Goal: Task Accomplishment & Management: Manage account settings

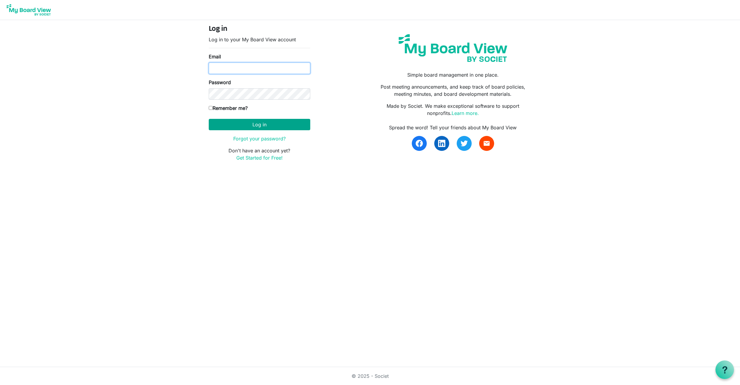
type input "[EMAIL_ADDRESS][DOMAIN_NAME]"
click at [259, 124] on button "Log in" at bounding box center [259, 124] width 101 height 11
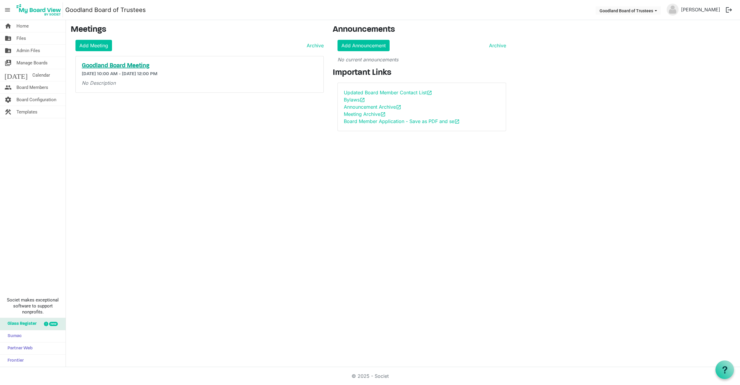
click at [124, 65] on h5 "Goodland Board Meeting" at bounding box center [200, 65] width 236 height 7
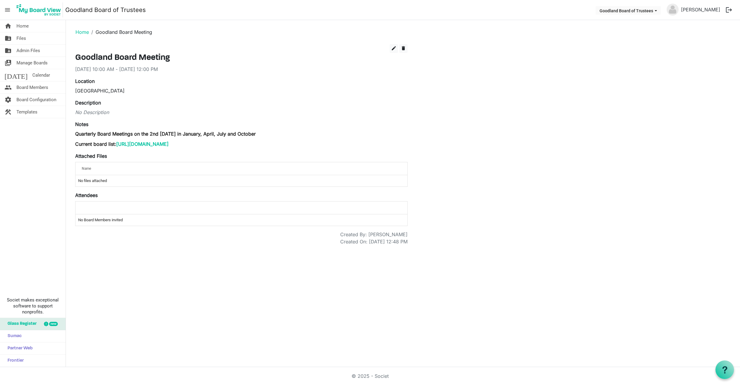
click at [104, 166] on div "Name" at bounding box center [223, 168] width 286 height 9
click at [103, 168] on div "Name" at bounding box center [223, 168] width 286 height 9
click at [23, 37] on span "Files" at bounding box center [21, 38] width 10 height 12
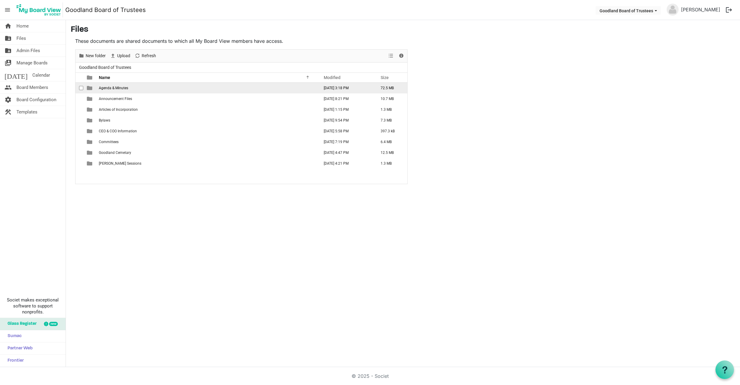
click at [120, 86] on span "Agenda & Minutes" at bounding box center [113, 88] width 29 height 4
click at [108, 86] on span "Agenda & Minutes" at bounding box center [113, 88] width 29 height 4
click at [112, 87] on span "Agenda & Minutes" at bounding box center [113, 88] width 29 height 4
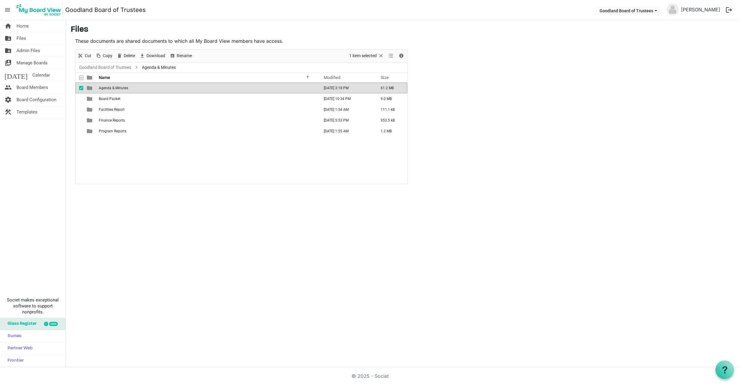
click at [112, 87] on span "Agenda & Minutes" at bounding box center [113, 88] width 29 height 4
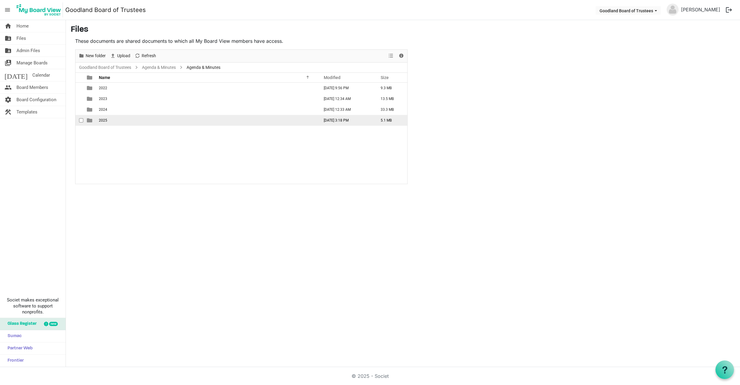
click at [112, 120] on td "2025" at bounding box center [207, 120] width 220 height 11
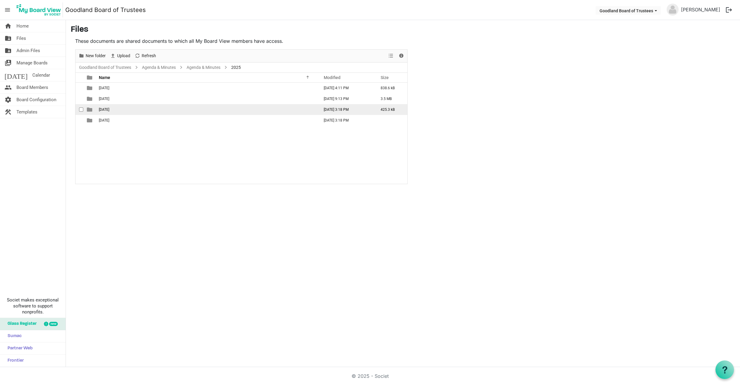
click at [120, 111] on td "July 11, 2025" at bounding box center [207, 109] width 220 height 11
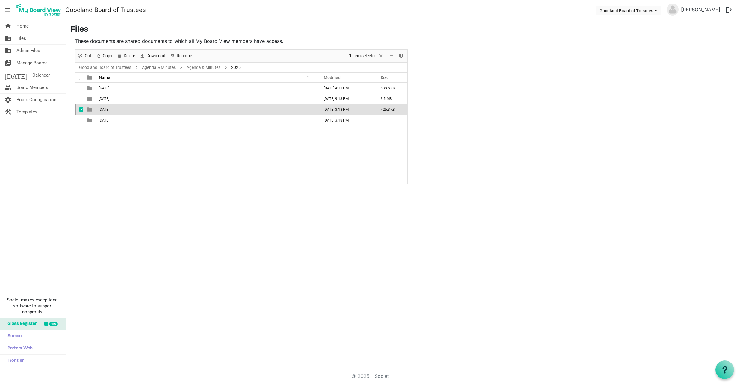
click at [120, 111] on td "July 11, 2025" at bounding box center [207, 109] width 220 height 11
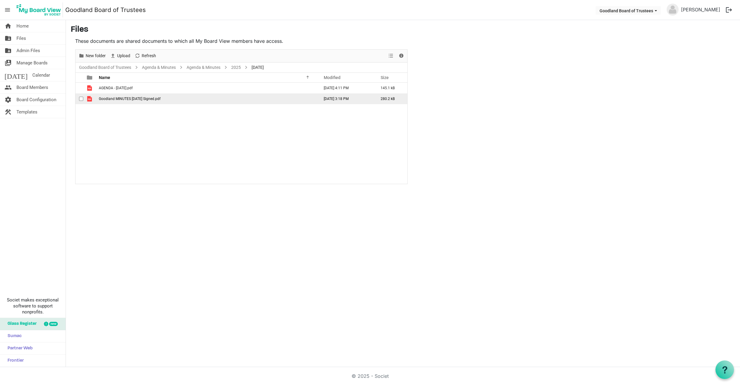
click at [127, 98] on span "Goodland MINUTES July 11, 2025 Signed.pdf" at bounding box center [130, 99] width 62 height 4
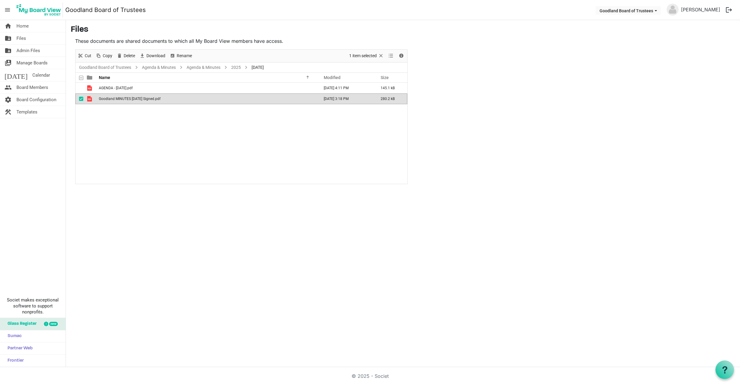
click at [127, 98] on span "Goodland MINUTES July 11, 2025 Signed.pdf" at bounding box center [130, 99] width 62 height 4
click at [26, 26] on span "Home" at bounding box center [22, 26] width 12 height 12
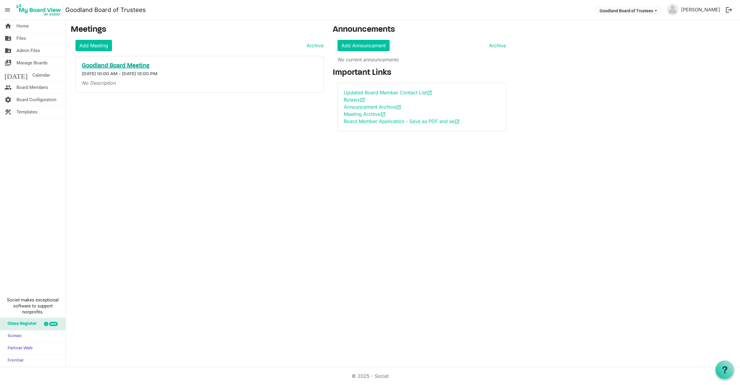
click at [125, 66] on h5 "Goodland Board Meeting" at bounding box center [200, 65] width 236 height 7
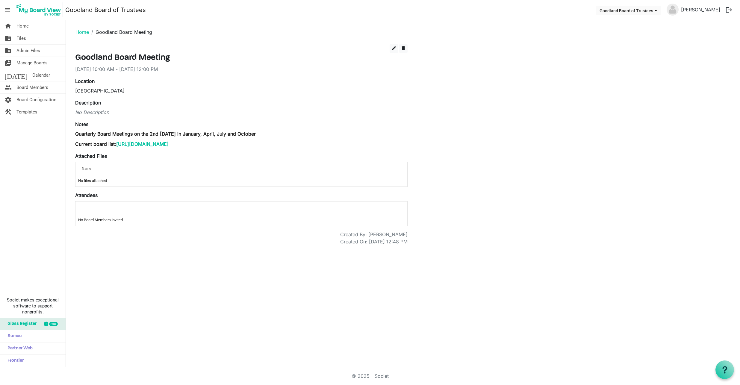
click at [97, 180] on td "No files attached" at bounding box center [241, 180] width 332 height 11
click at [97, 156] on label "Attached Files" at bounding box center [91, 155] width 32 height 7
click at [393, 47] on span "edit" at bounding box center [393, 47] width 5 height 5
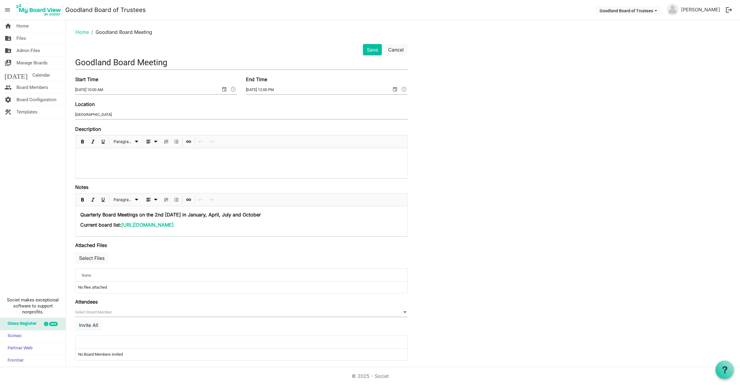
scroll to position [17, 0]
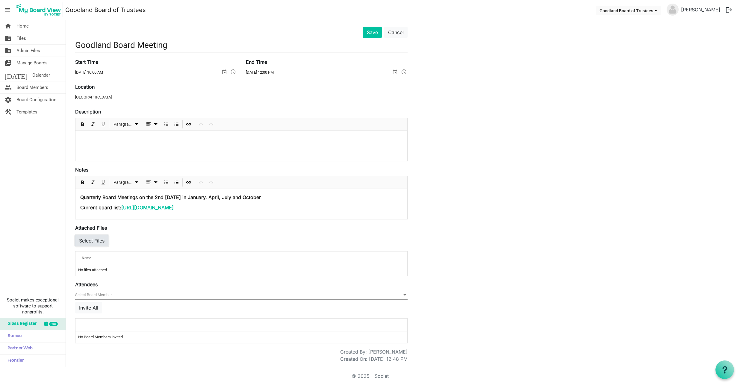
click at [92, 240] on button "Select Files" at bounding box center [91, 240] width 33 height 11
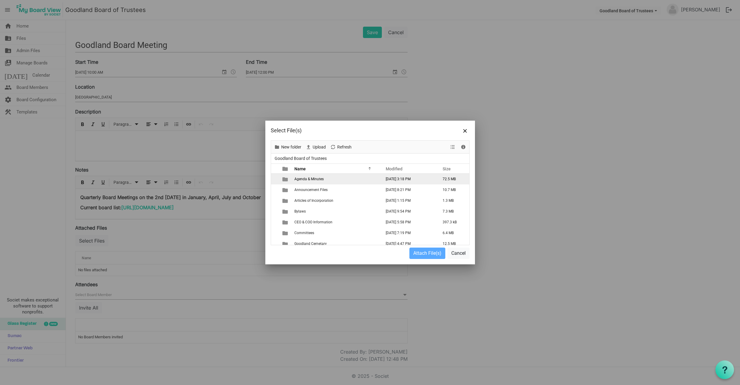
click at [318, 180] on span "Agenda & Minutes" at bounding box center [308, 179] width 29 height 4
click at [321, 178] on span "Agenda & Minutes" at bounding box center [308, 179] width 29 height 4
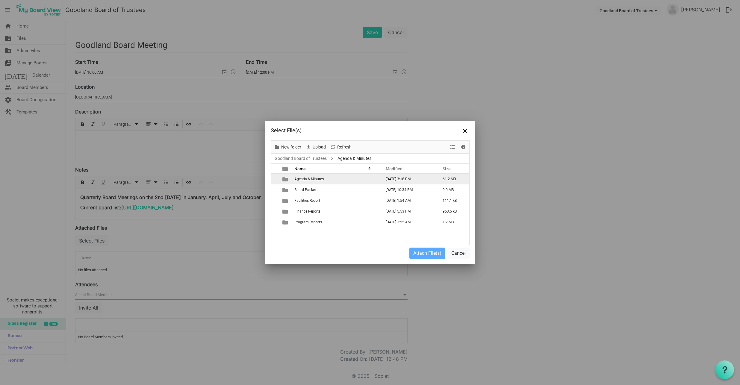
click at [321, 178] on span "Agenda & Minutes" at bounding box center [308, 179] width 29 height 4
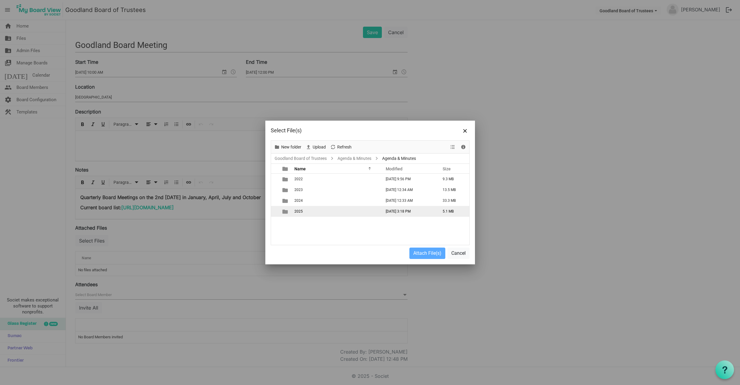
click at [299, 211] on span "2025" at bounding box center [298, 211] width 8 height 4
click at [305, 200] on span "July 11, 2025" at bounding box center [299, 200] width 10 height 4
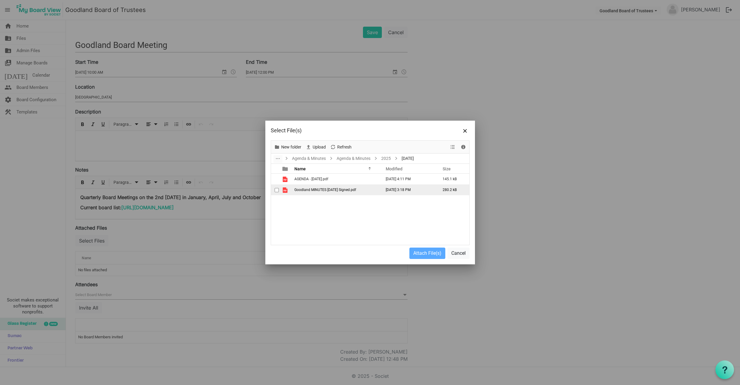
click at [324, 190] on span "Goodland MINUTES July 11, 2025 Signed.pdf" at bounding box center [325, 190] width 62 height 4
click at [423, 252] on button "Attach File(s)" at bounding box center [427, 252] width 36 height 11
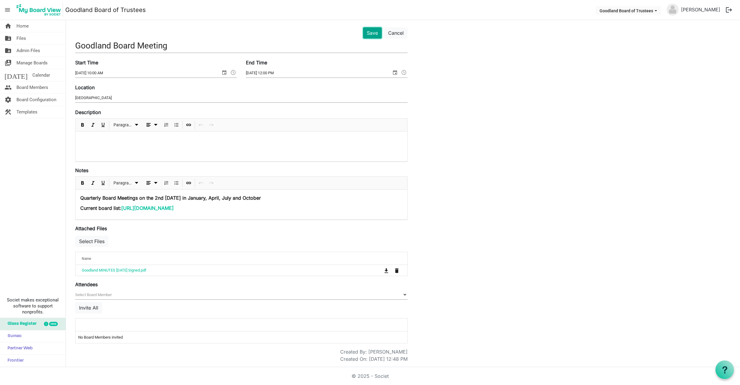
click at [371, 32] on button "Save" at bounding box center [372, 32] width 19 height 11
